Goal: Information Seeking & Learning: Learn about a topic

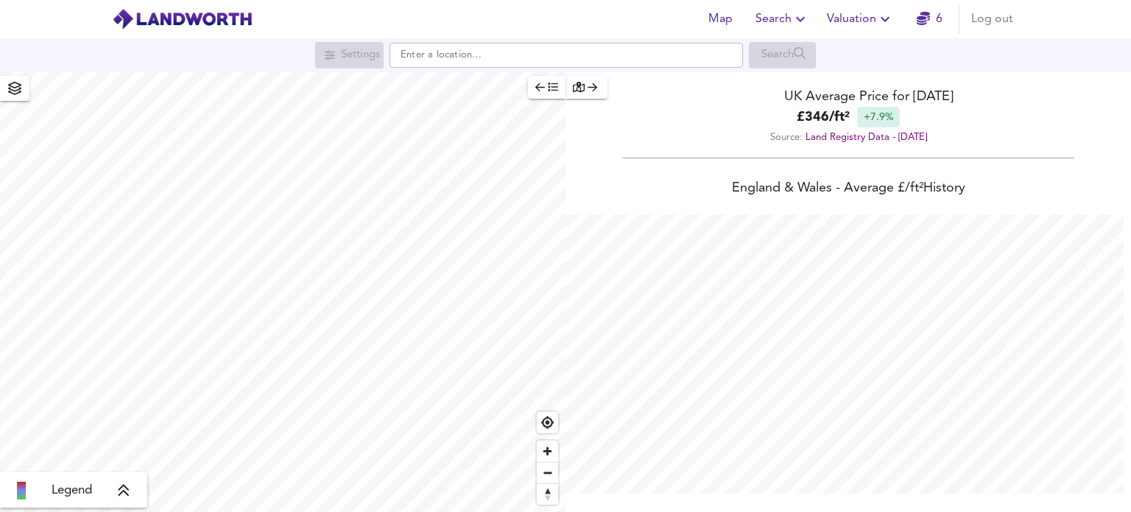
scroll to position [512, 1131]
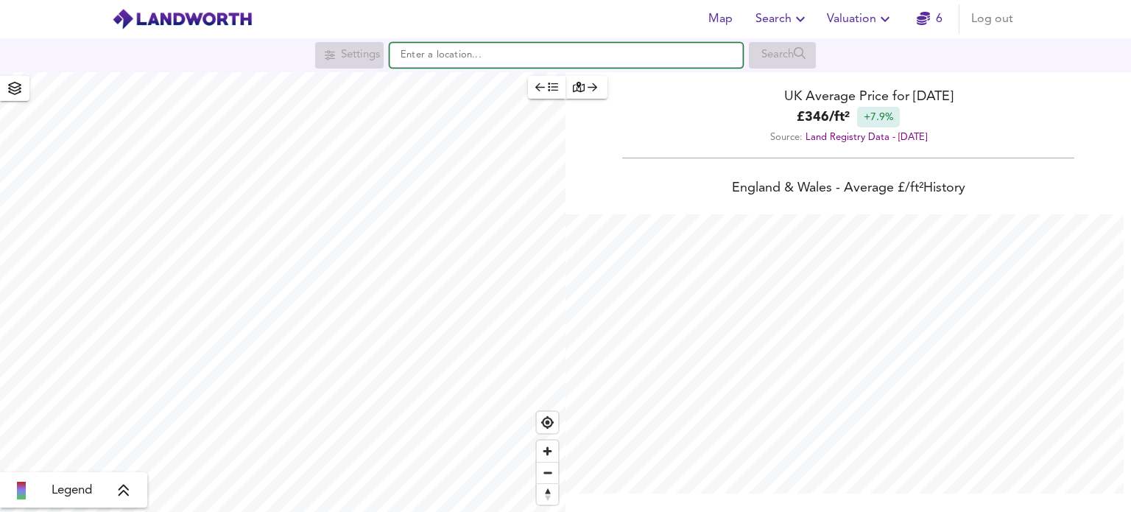
click at [594, 58] on input "text" at bounding box center [565, 55] width 353 height 25
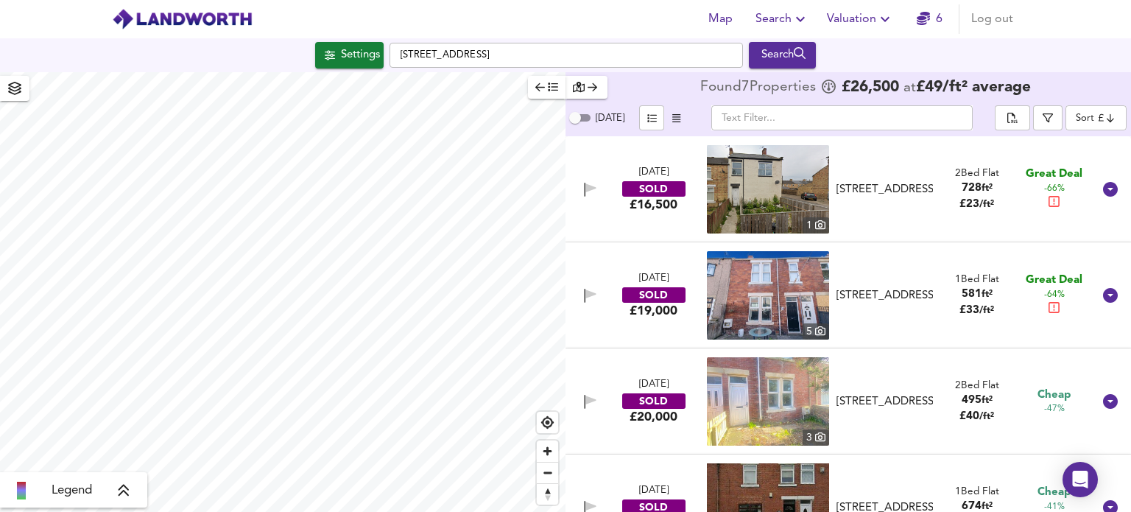
checkbox input "false"
checkbox input "true"
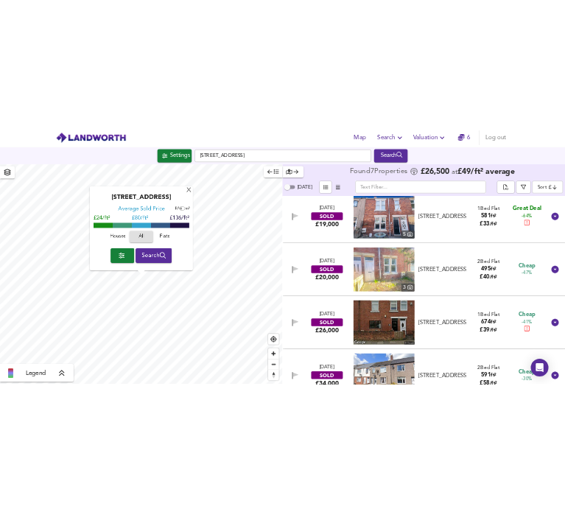
scroll to position [367, 0]
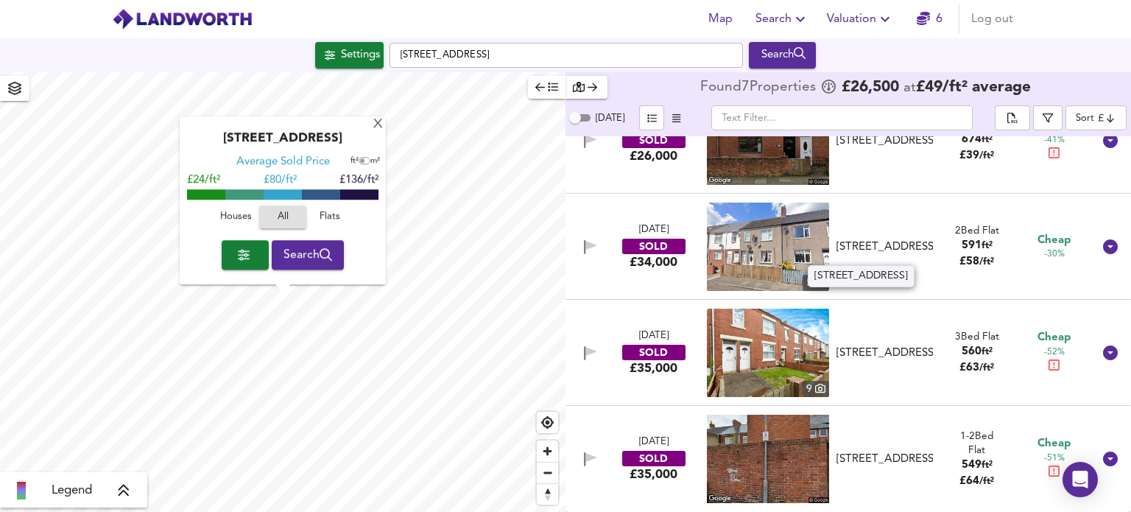
drag, startPoint x: 870, startPoint y: 250, endPoint x: 860, endPoint y: 243, distance: 12.3
drag, startPoint x: 860, startPoint y: 243, endPoint x: 780, endPoint y: 233, distance: 80.2
click at [780, 233] on img at bounding box center [768, 246] width 122 height 88
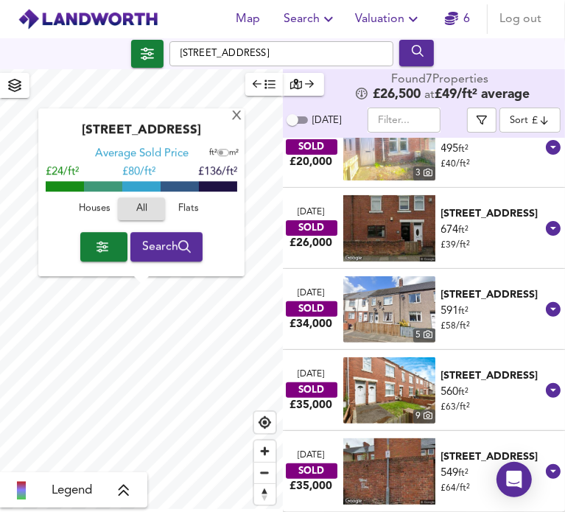
scroll to position [193, 0]
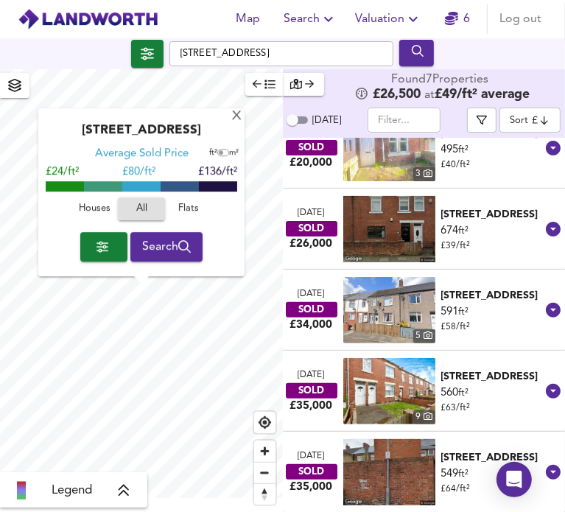
click at [475, 300] on div "[STREET_ADDRESS]" at bounding box center [493, 295] width 104 height 15
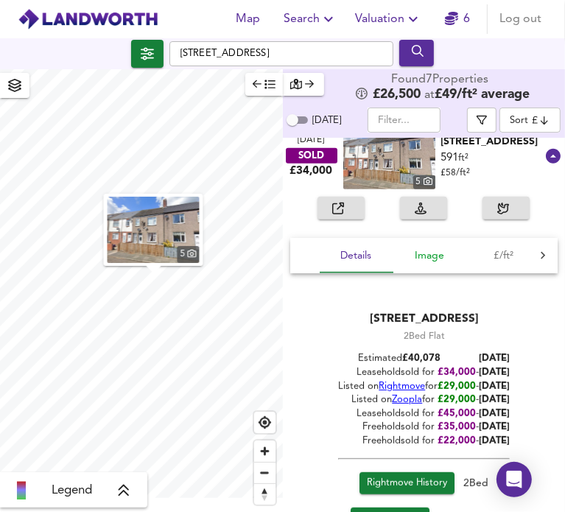
scroll to position [360, 0]
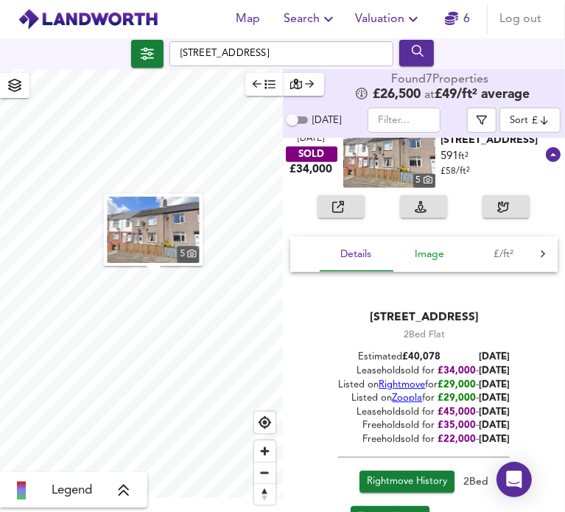
click at [426, 257] on span "Image" at bounding box center [430, 254] width 56 height 18
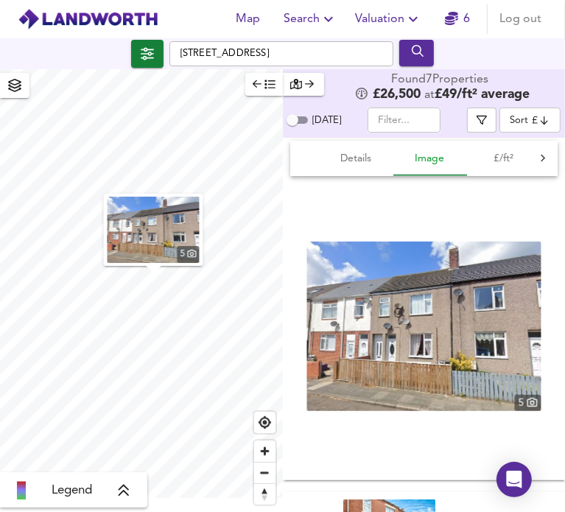
scroll to position [456, 0]
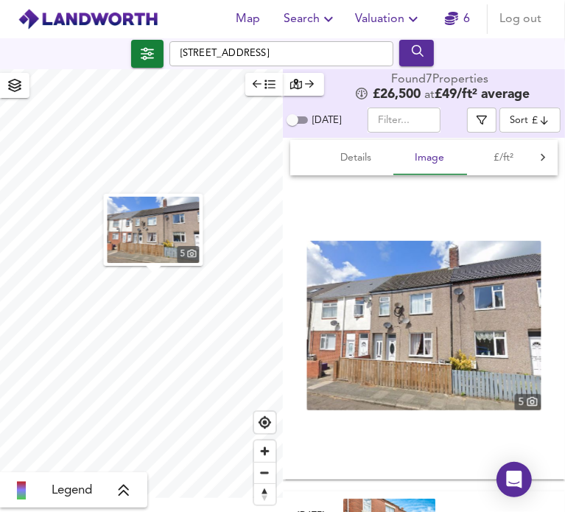
click at [518, 401] on div "5" at bounding box center [527, 402] width 27 height 16
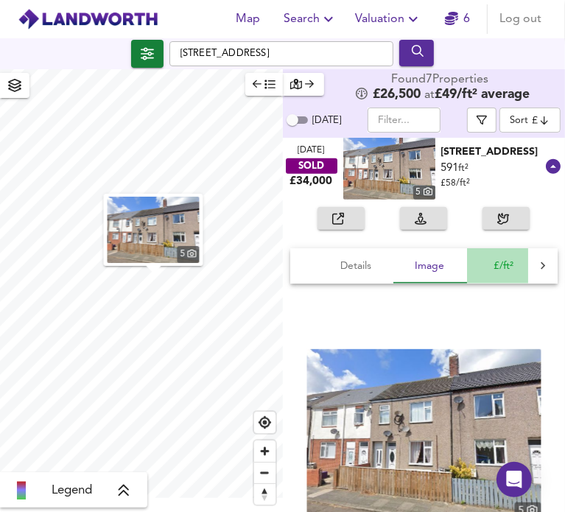
click at [504, 267] on span "£/ft²" at bounding box center [504, 266] width 56 height 18
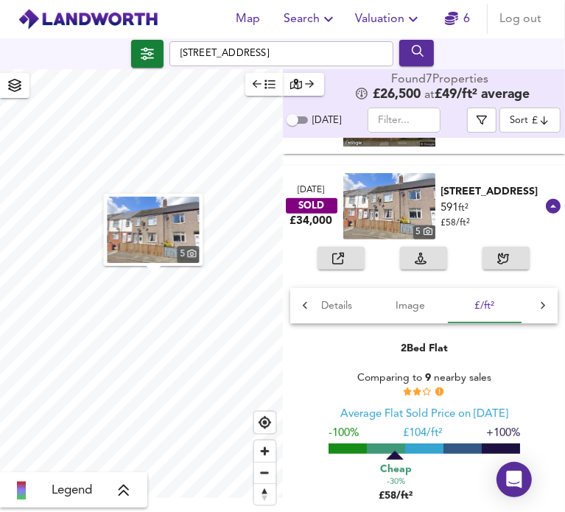
scroll to position [308, 0]
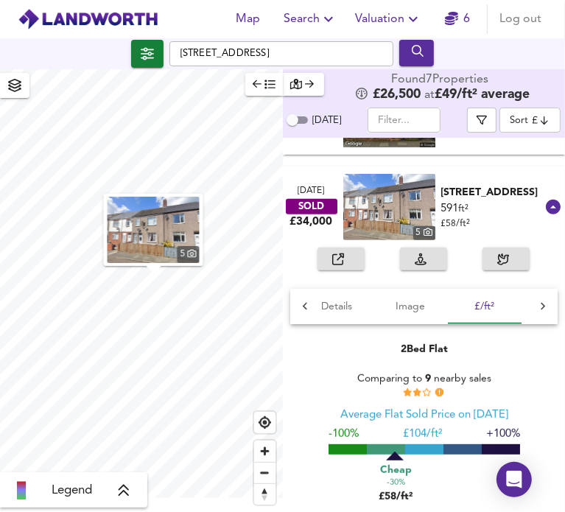
click at [531, 314] on div at bounding box center [542, 306] width 29 height 35
click at [367, 300] on span "Size & Floorplan" at bounding box center [365, 306] width 75 height 18
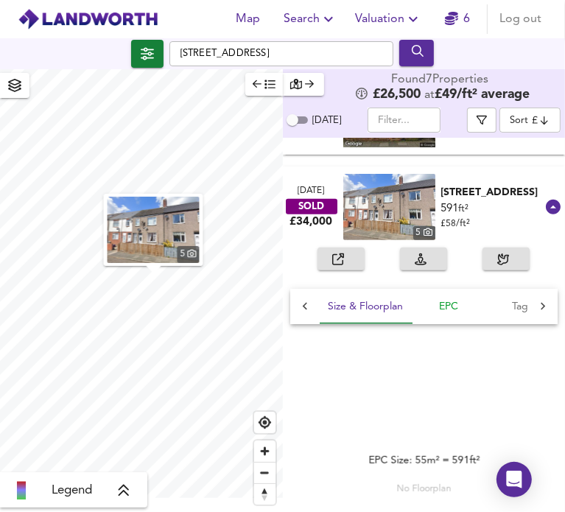
click at [445, 308] on span "EPC" at bounding box center [449, 306] width 56 height 18
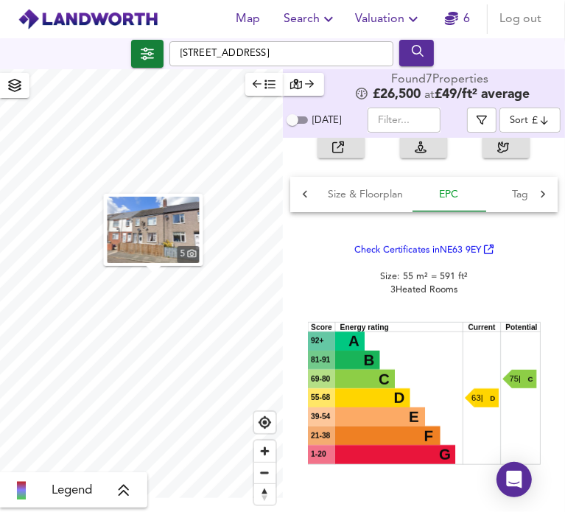
scroll to position [341, 0]
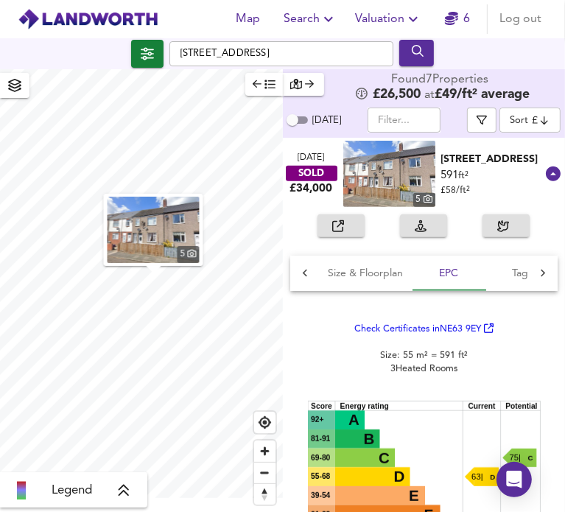
click at [457, 164] on div "[STREET_ADDRESS]" at bounding box center [493, 159] width 104 height 15
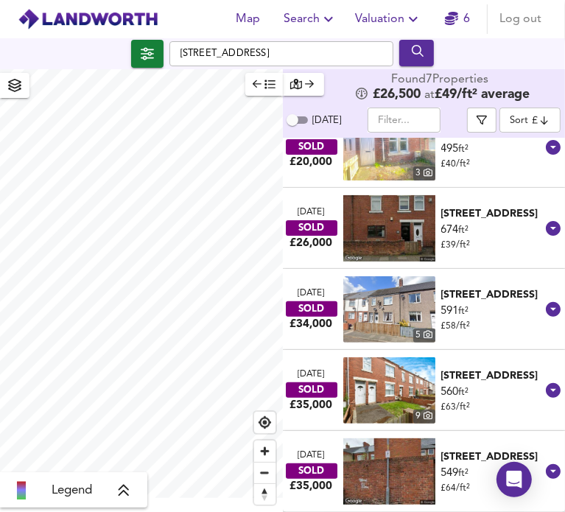
scroll to position [193, 0]
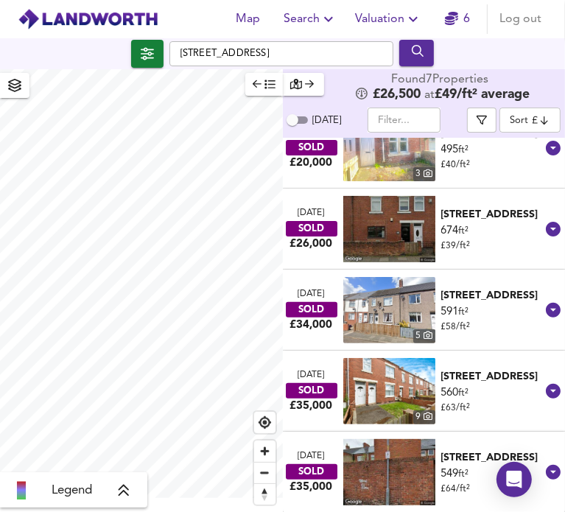
click at [476, 379] on div "[STREET_ADDRESS]" at bounding box center [493, 376] width 104 height 15
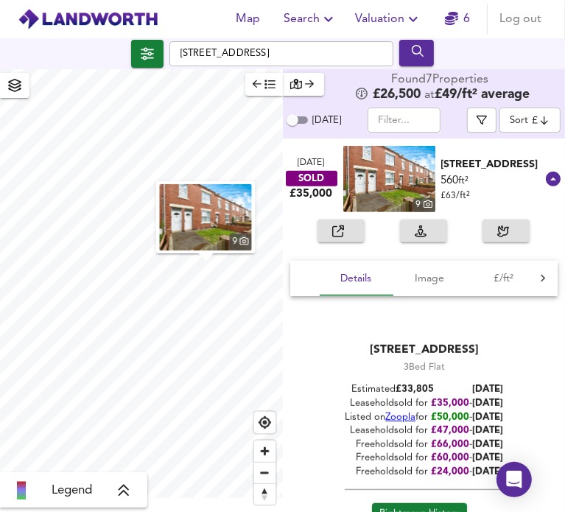
scroll to position [418, 0]
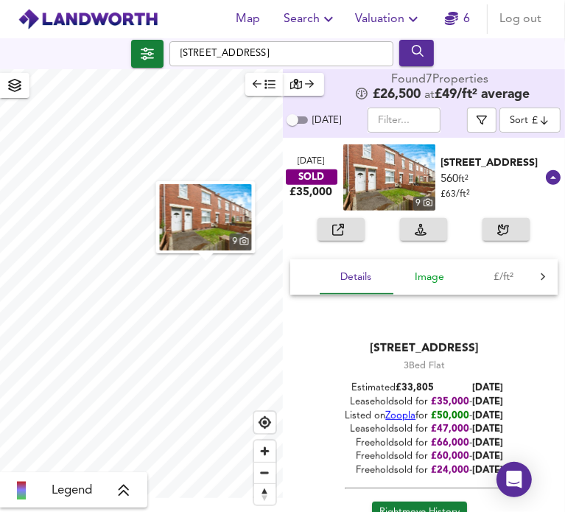
click at [427, 278] on span "Image" at bounding box center [430, 277] width 56 height 18
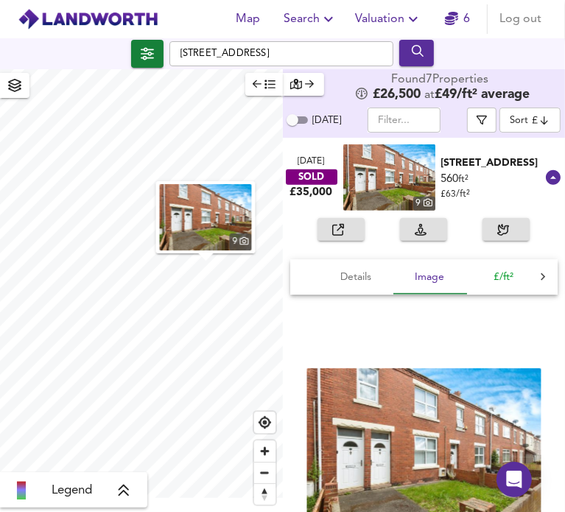
click at [495, 286] on button "£/ft²" at bounding box center [504, 276] width 74 height 35
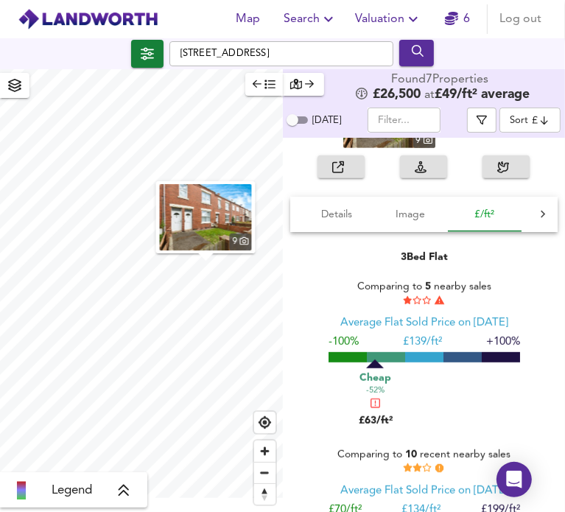
scroll to position [492, 0]
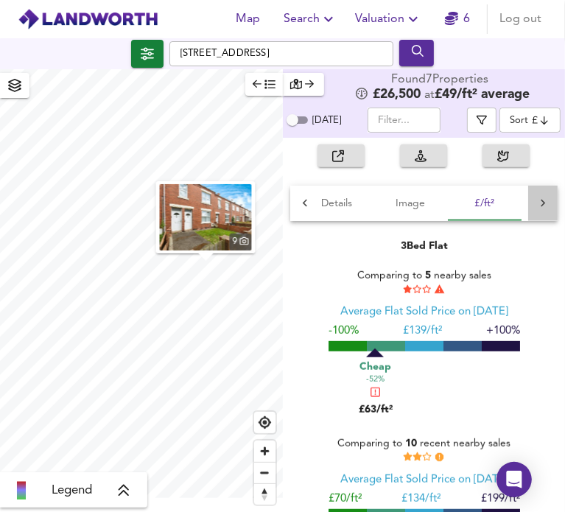
click at [532, 211] on div at bounding box center [542, 203] width 29 height 35
click at [398, 194] on span "Size & Floorplan" at bounding box center [365, 203] width 75 height 18
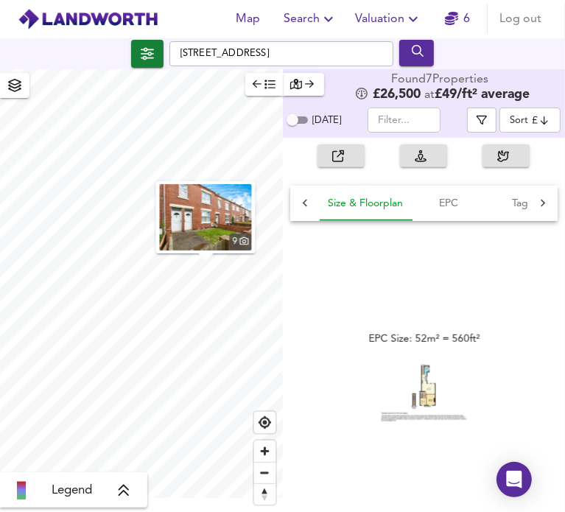
scroll to position [0, 221]
click at [461, 203] on span "EPC" at bounding box center [449, 203] width 56 height 18
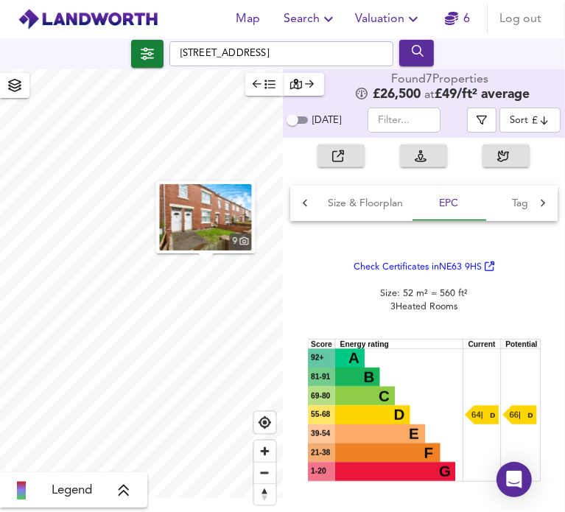
scroll to position [393, 0]
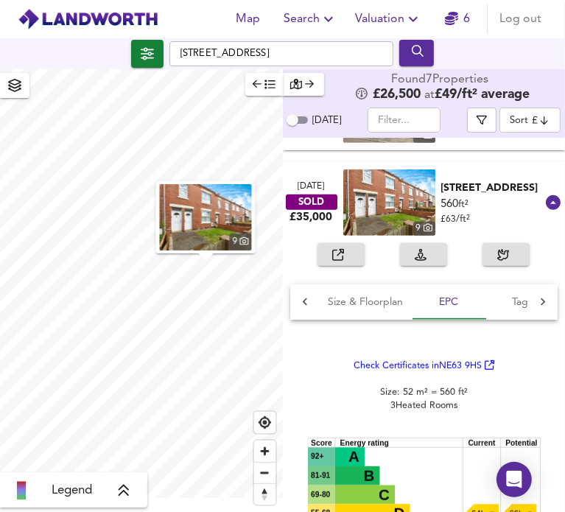
click at [477, 187] on div "[STREET_ADDRESS]" at bounding box center [493, 187] width 104 height 15
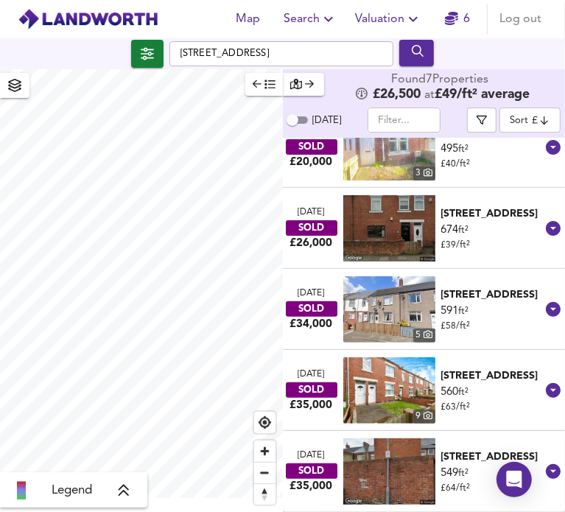
scroll to position [193, 0]
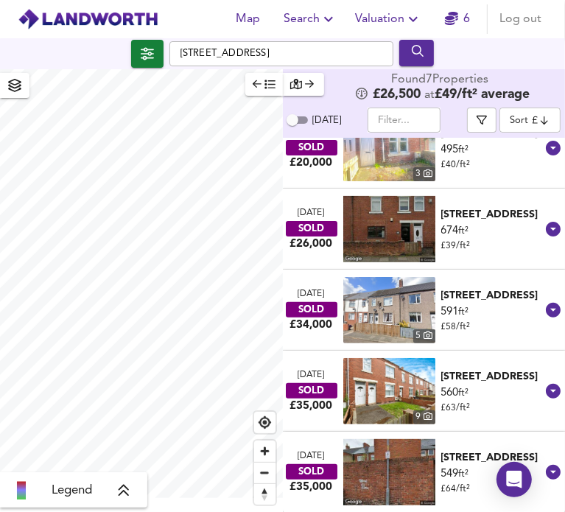
click at [462, 458] on div "[STREET_ADDRESS]" at bounding box center [493, 457] width 104 height 15
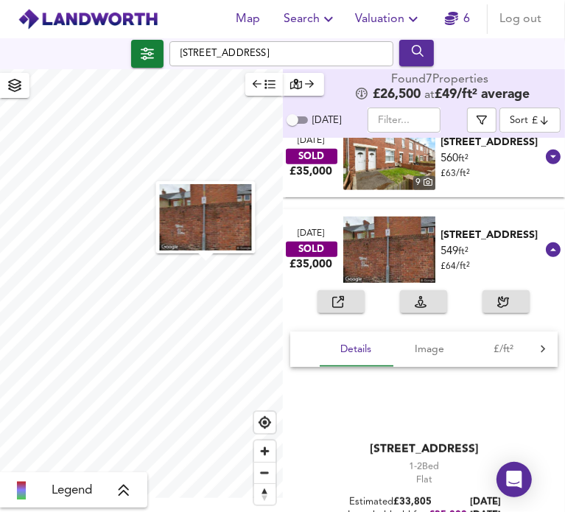
scroll to position [450, 0]
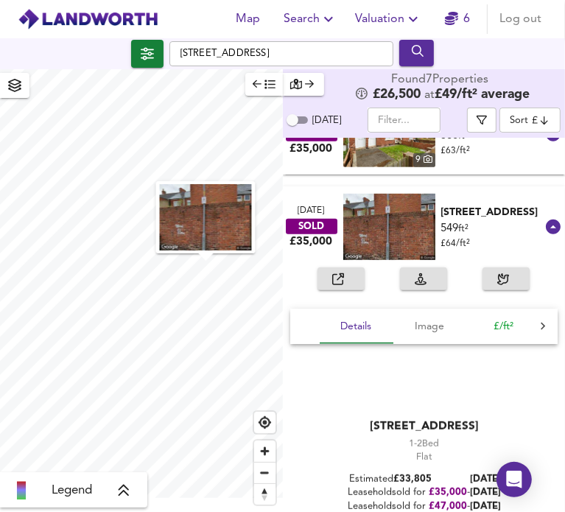
click at [501, 327] on span "£/ft²" at bounding box center [504, 326] width 56 height 18
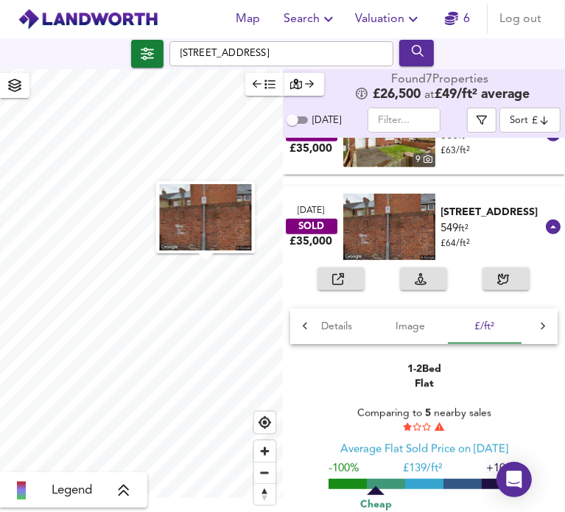
click at [535, 331] on icon at bounding box center [542, 326] width 15 height 15
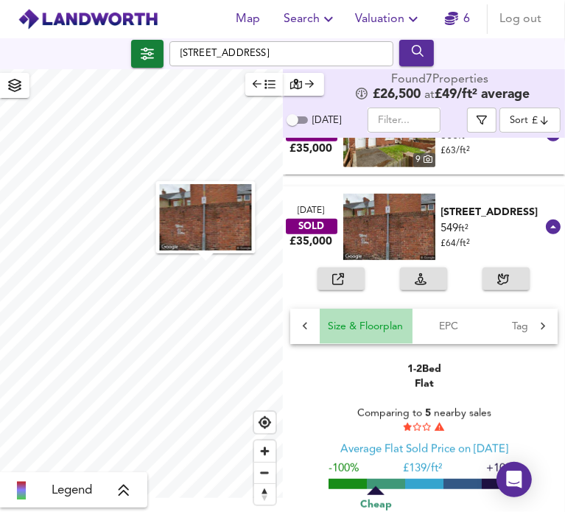
click at [388, 328] on span "Size & Floorplan" at bounding box center [365, 326] width 75 height 18
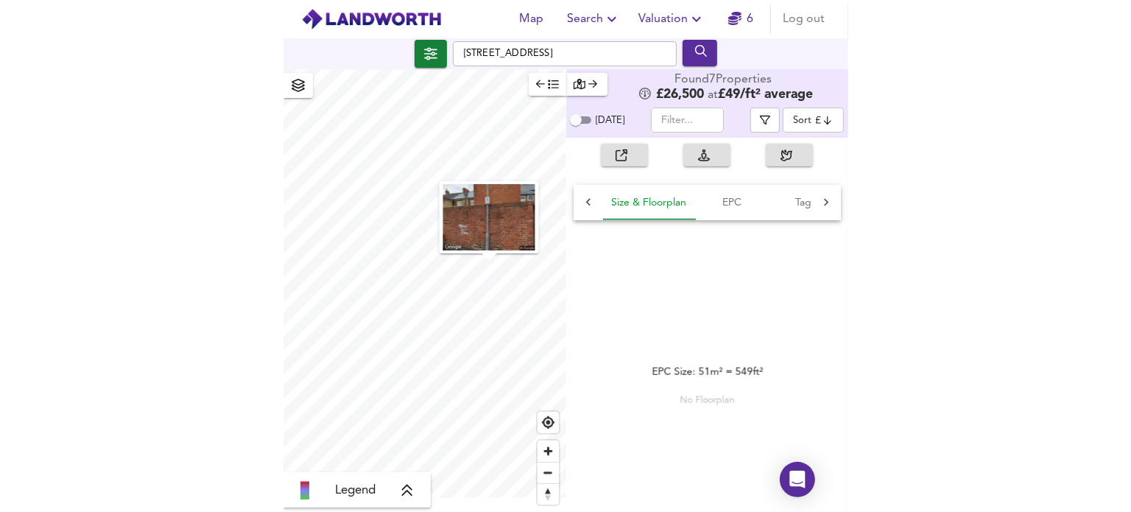
scroll to position [574, 0]
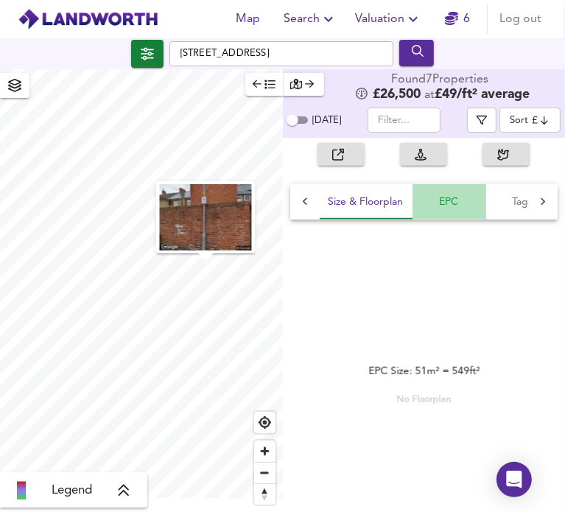
click at [455, 208] on span "EPC" at bounding box center [449, 202] width 56 height 18
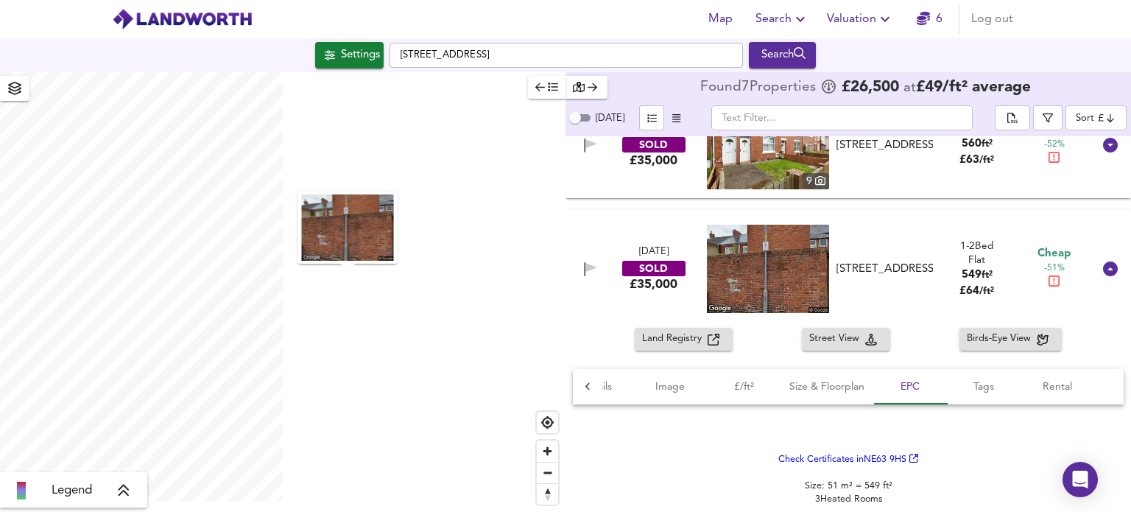
scroll to position [0, 50]
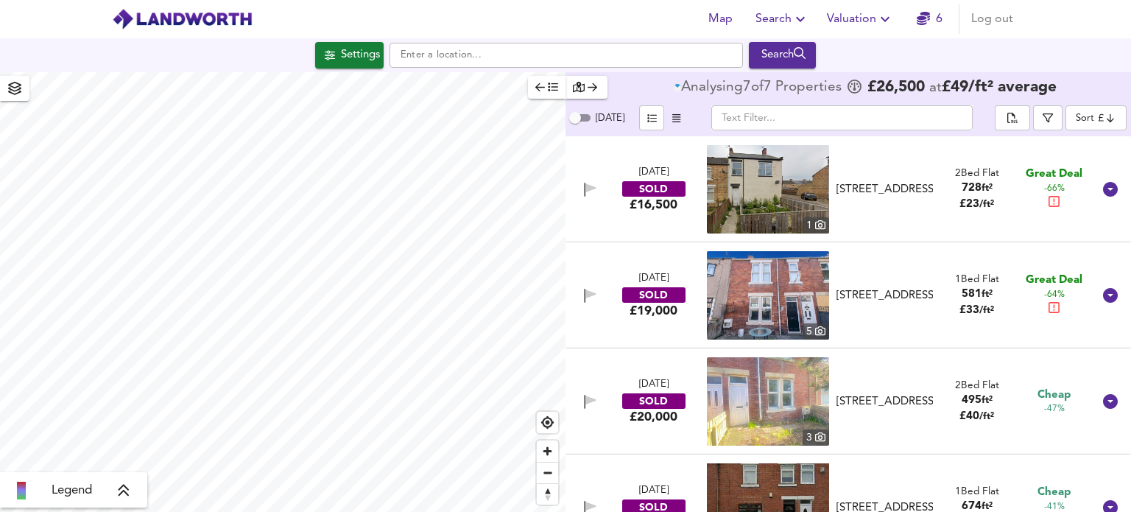
scroll to position [367, 0]
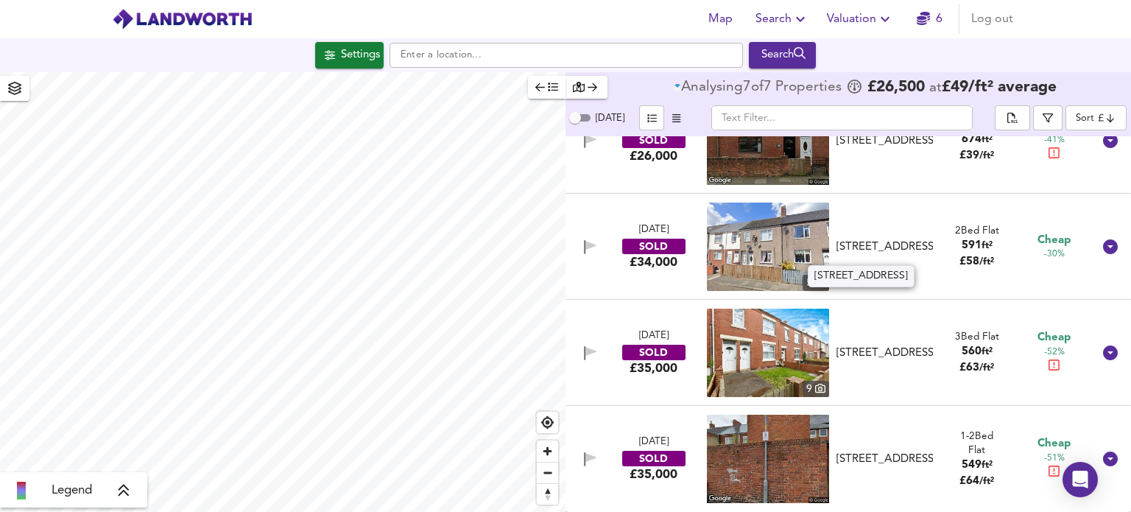
click at [875, 241] on div "[STREET_ADDRESS]" at bounding box center [884, 246] width 96 height 15
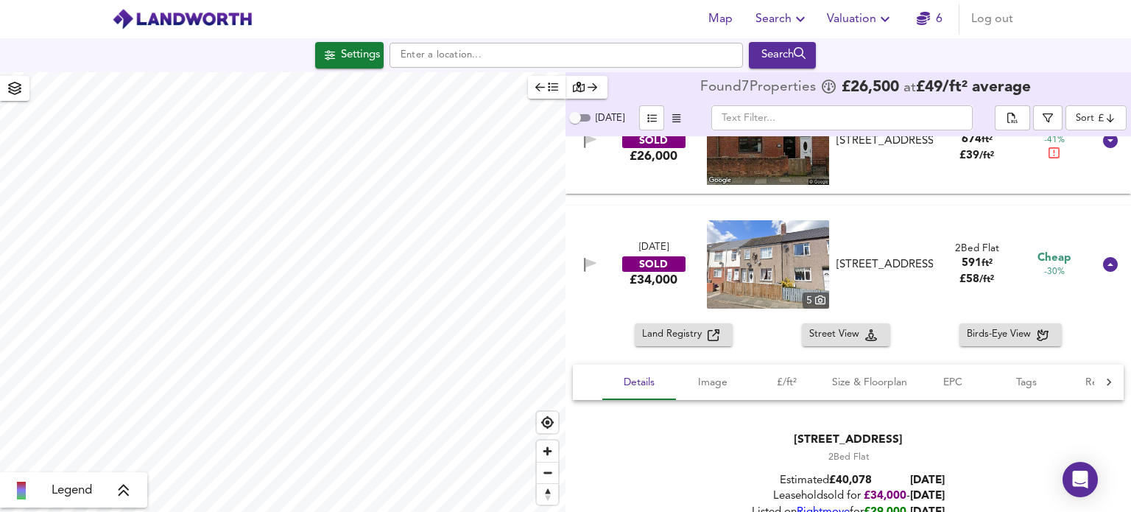
scroll to position [498, 0]
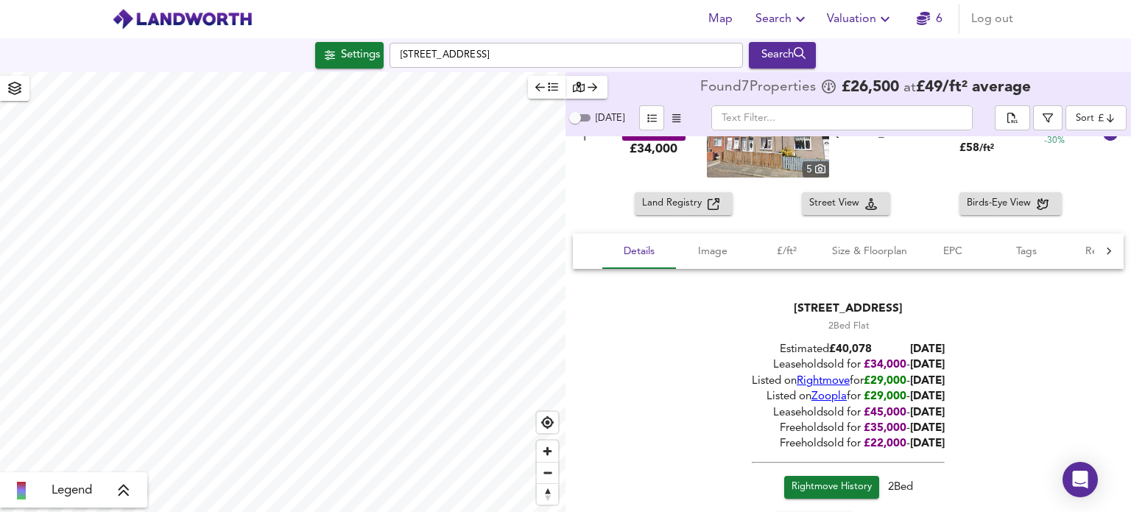
click at [663, 198] on span "Land Registry" at bounding box center [675, 203] width 66 height 17
checkbox input "false"
checkbox input "true"
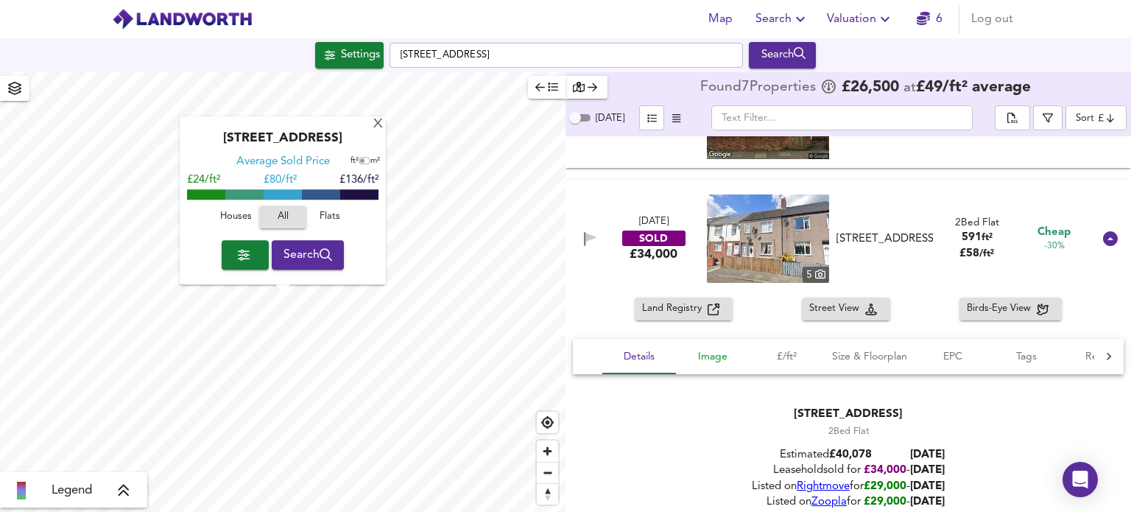
scroll to position [392, 0]
click at [889, 244] on div "[STREET_ADDRESS]" at bounding box center [884, 238] width 96 height 15
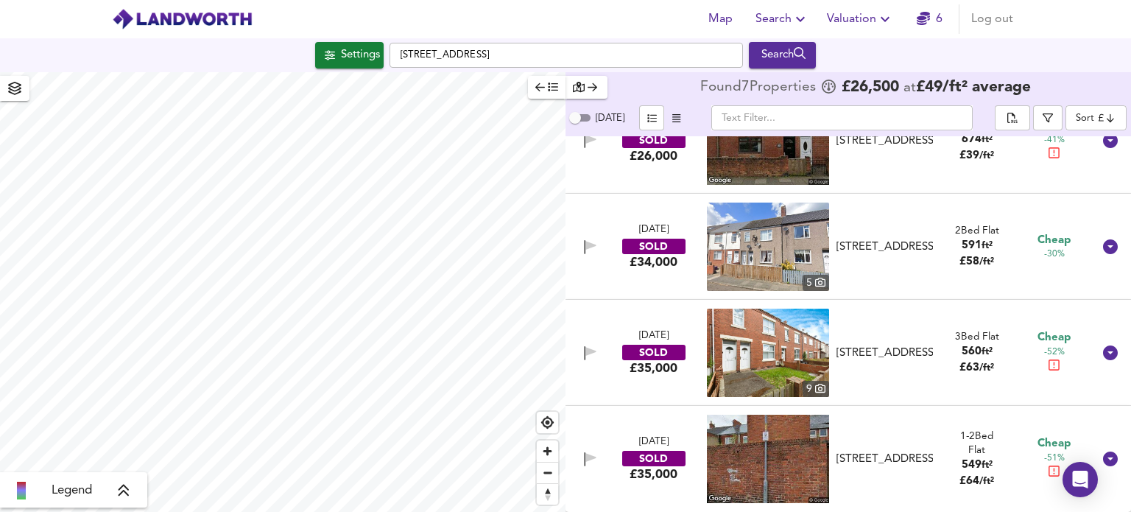
scroll to position [367, 0]
click at [878, 345] on div "[STREET_ADDRESS]" at bounding box center [884, 352] width 96 height 15
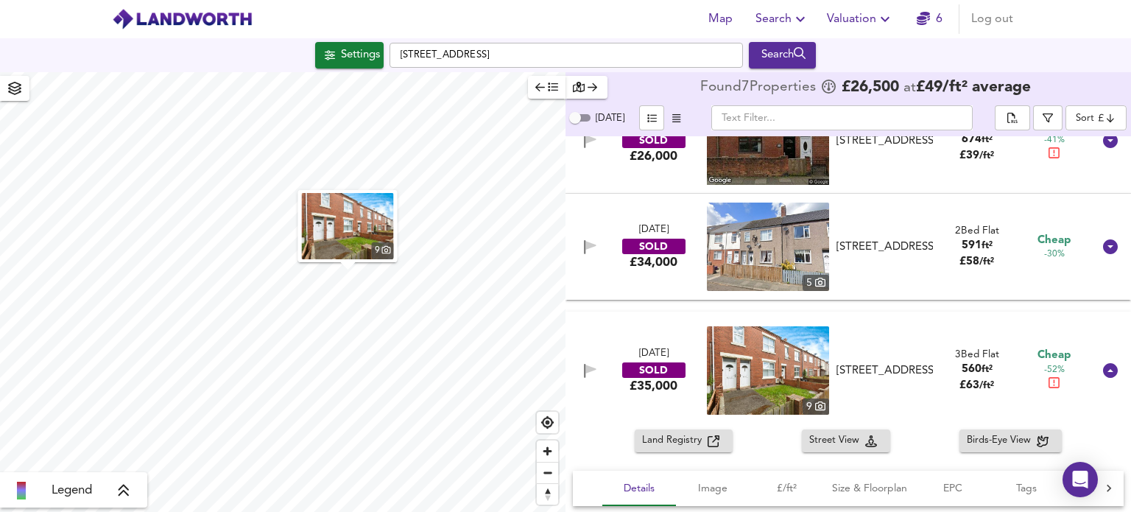
click at [694, 437] on span "Land Registry" at bounding box center [675, 440] width 66 height 17
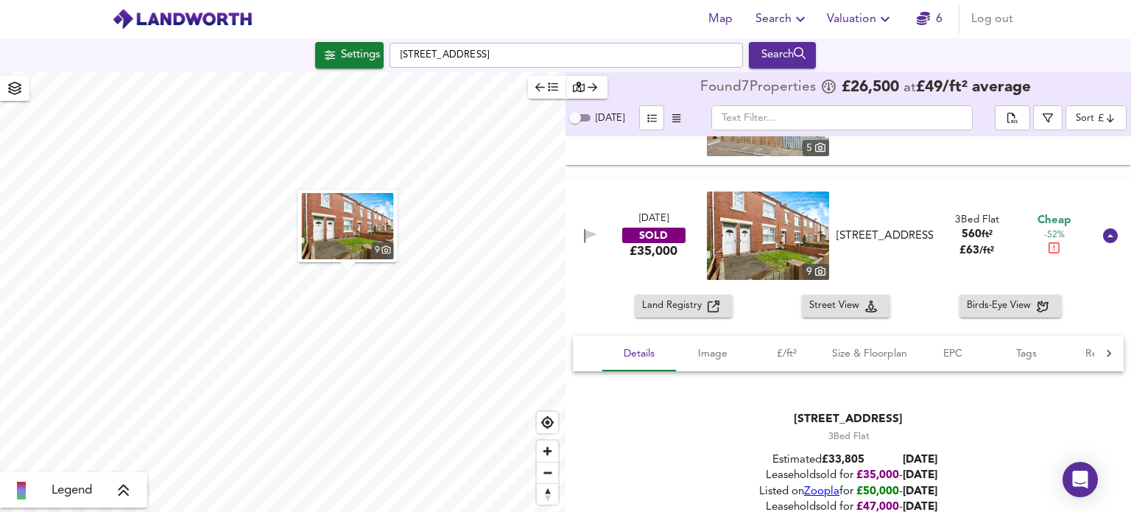
click at [878, 241] on div "[STREET_ADDRESS]" at bounding box center [884, 235] width 96 height 15
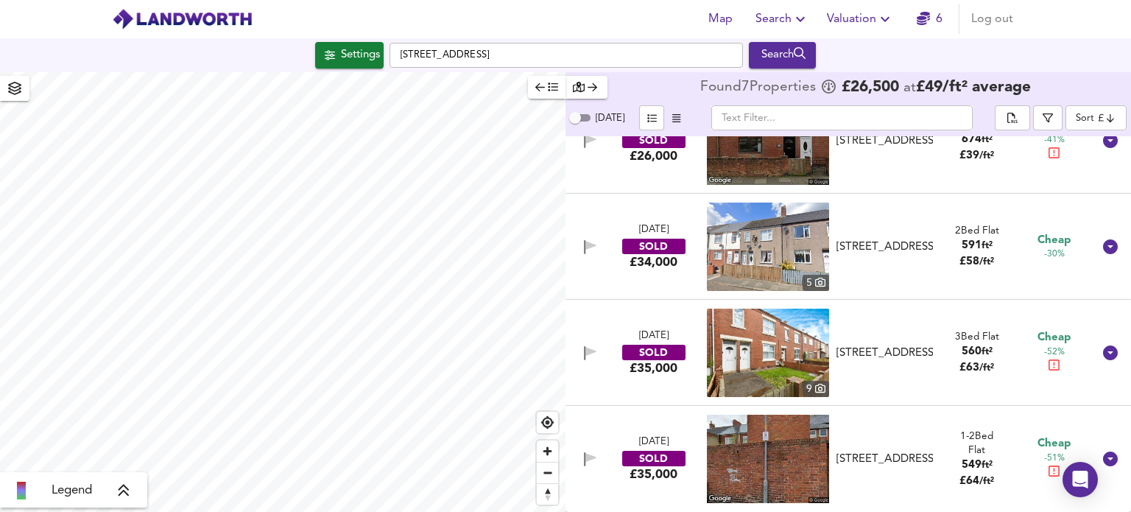
click at [878, 451] on div "[STREET_ADDRESS]" at bounding box center [884, 458] width 96 height 15
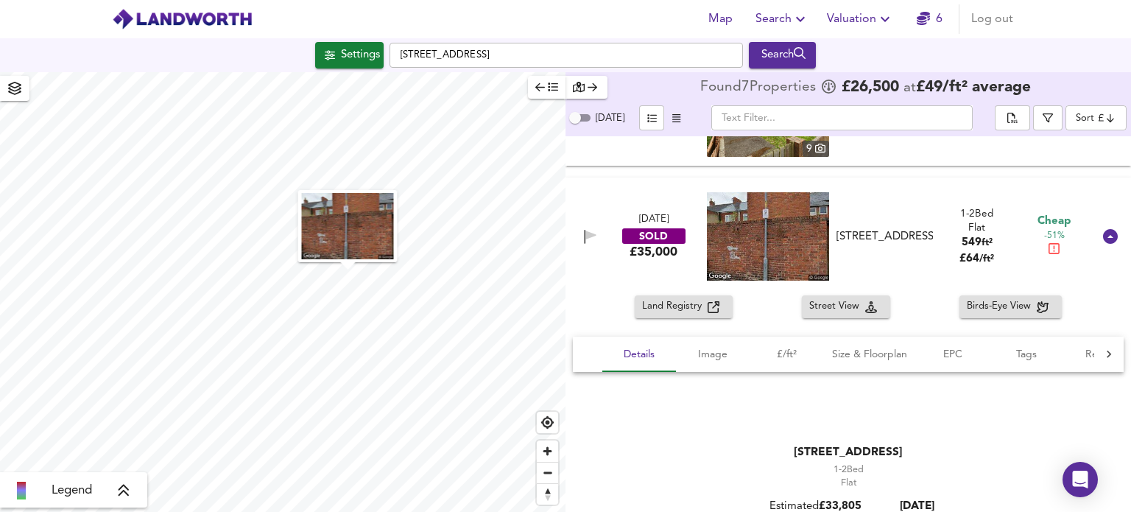
scroll to position [607, 0]
click at [685, 300] on span "Land Registry" at bounding box center [675, 305] width 66 height 17
